Goal: Task Accomplishment & Management: Manage account settings

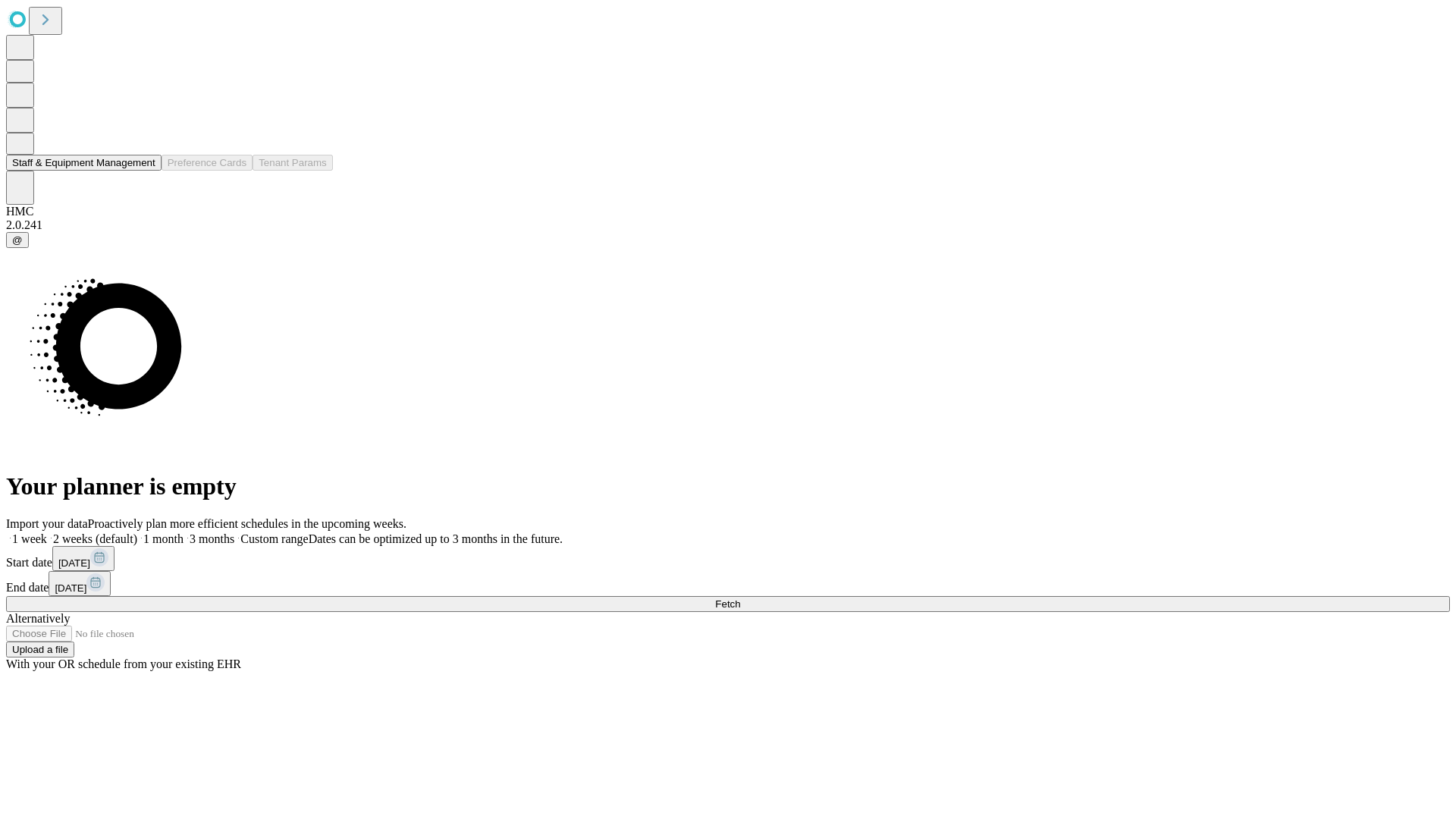
click at [142, 171] on button "Staff & Equipment Management" at bounding box center [83, 162] width 156 height 15
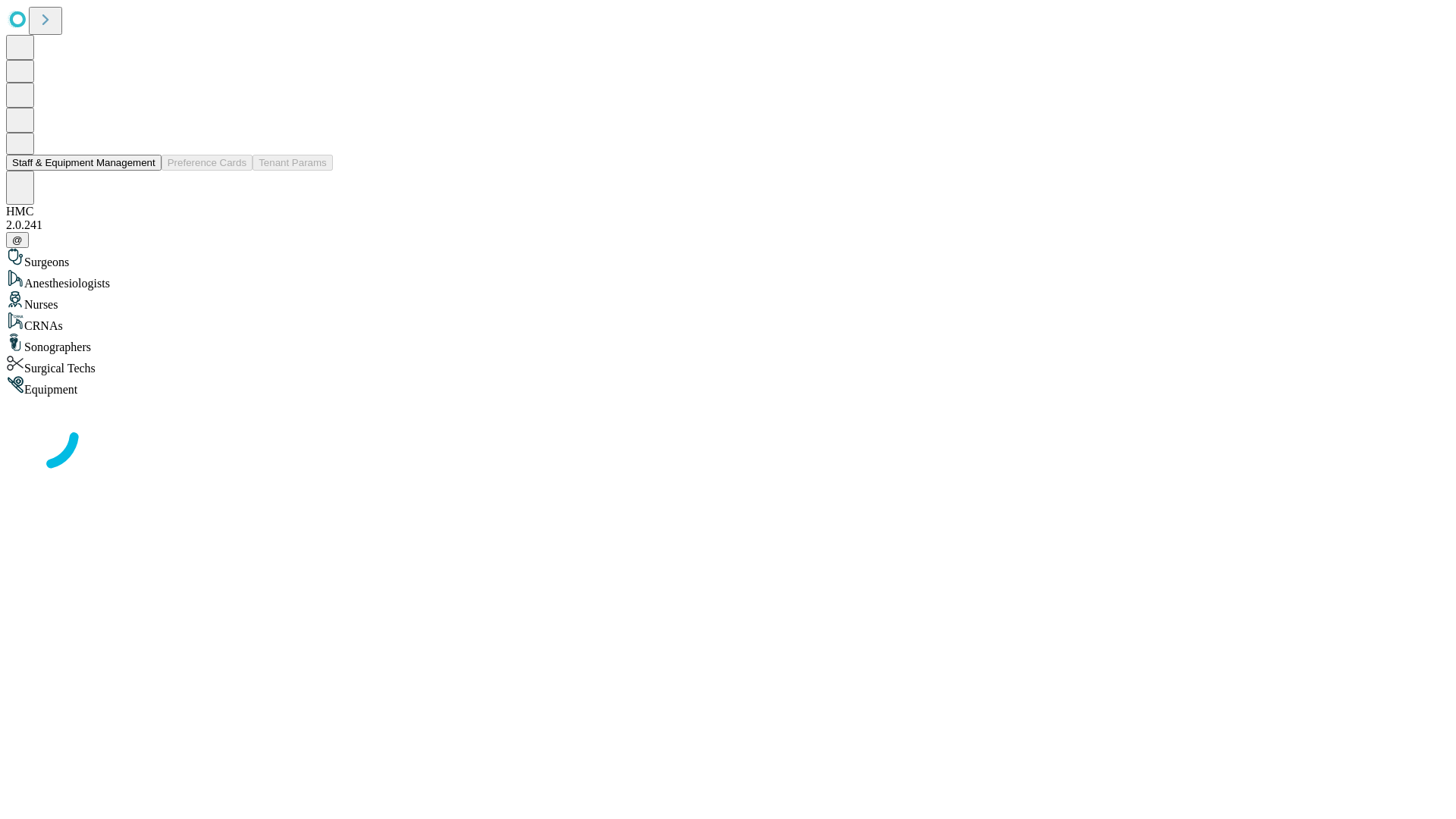
click at [145, 171] on button "Staff & Equipment Management" at bounding box center [83, 162] width 156 height 15
